Goal: Task Accomplishment & Management: Complete application form

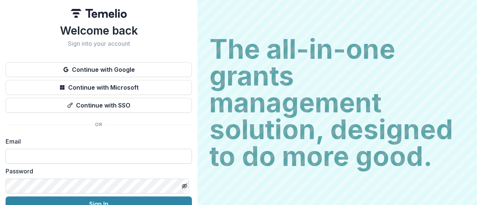
type input "**********"
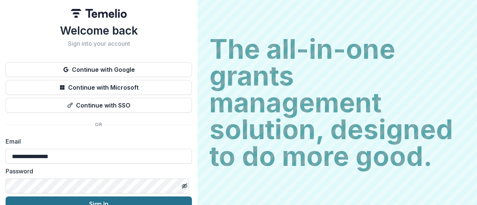
click at [123, 201] on button "Sign In" at bounding box center [99, 204] width 186 height 15
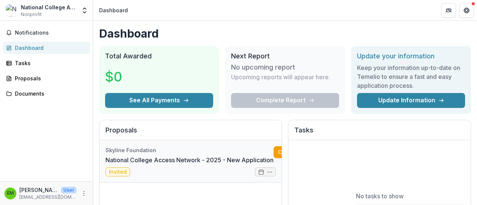
click at [179, 160] on link "National College Access Network - 2025 - New Application" at bounding box center [189, 160] width 168 height 9
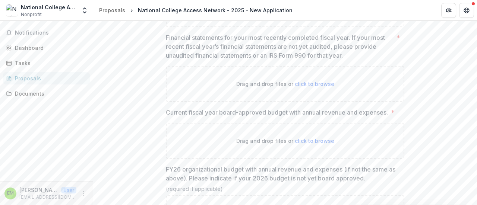
scroll to position [1657, 0]
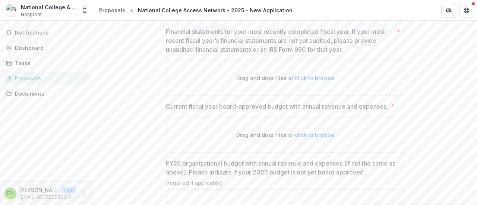
click at [166, 159] on p "FY26 organizational budget with annual revenue and expenses (if not the same as…" at bounding box center [283, 168] width 234 height 18
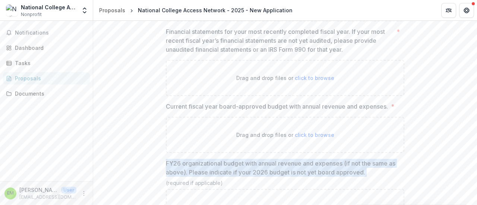
click at [166, 159] on p "FY26 organizational budget with annual revenue and expenses (if not the same as…" at bounding box center [283, 168] width 234 height 18
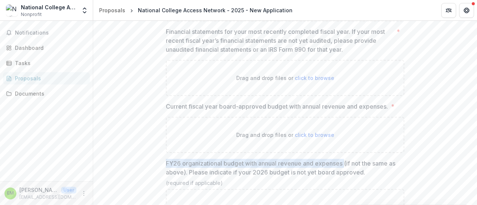
copy p "FY26 organizational budget with annual revenue and expenses"
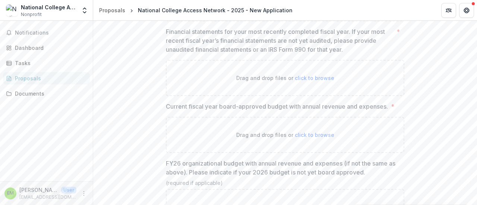
click at [42, 195] on p "morgane@ncan.org" at bounding box center [47, 197] width 57 height 7
click at [83, 190] on button "More" at bounding box center [83, 193] width 9 height 9
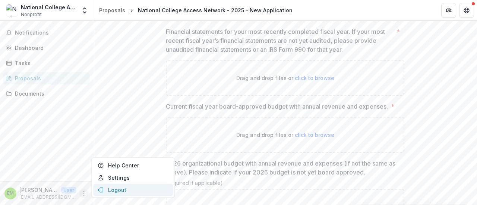
click at [120, 188] on button "Logout" at bounding box center [133, 190] width 80 height 12
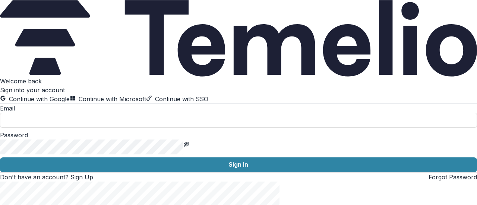
type input "**********"
